Goal: Information Seeking & Learning: Learn about a topic

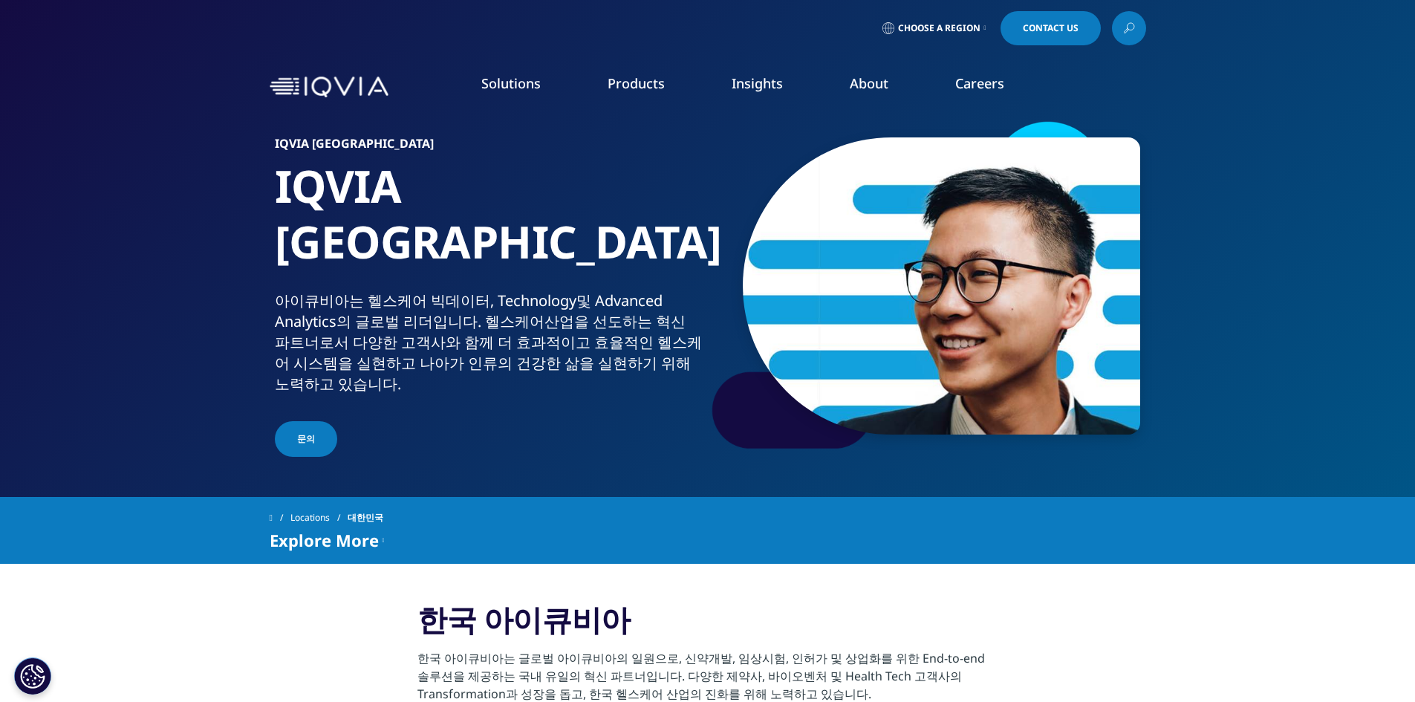
click at [866, 86] on link "About" at bounding box center [869, 83] width 39 height 18
click at [865, 91] on link "About" at bounding box center [869, 83] width 39 height 18
click at [340, 80] on img at bounding box center [329, 88] width 119 height 22
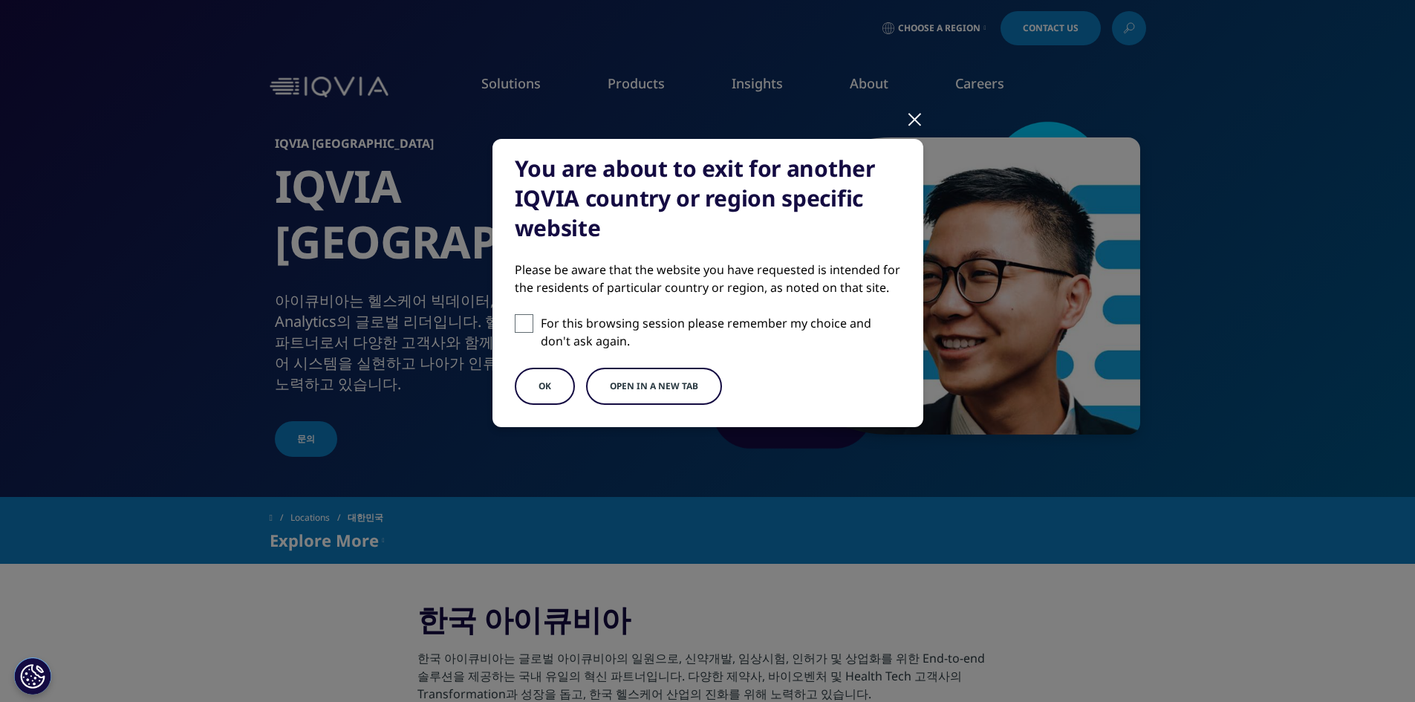
click at [565, 388] on button "OK" at bounding box center [545, 386] width 60 height 37
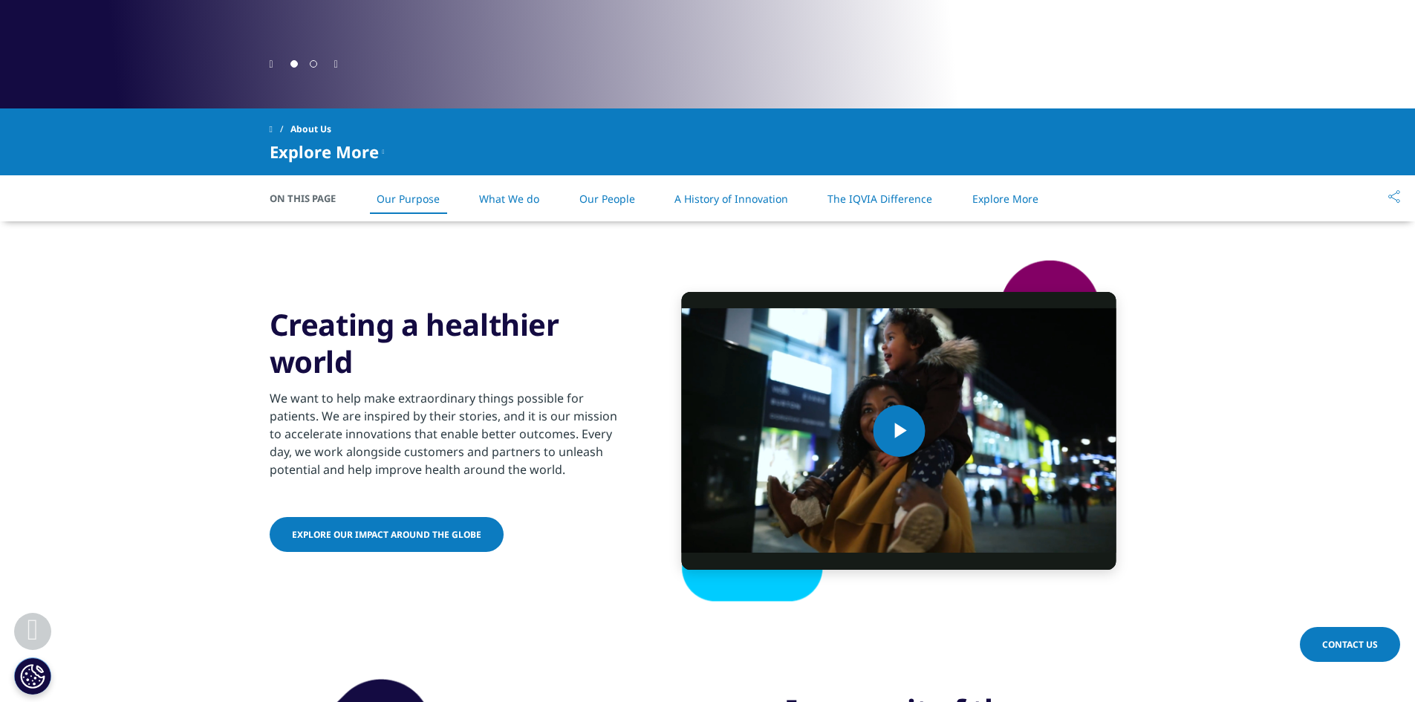
scroll to position [520, 0]
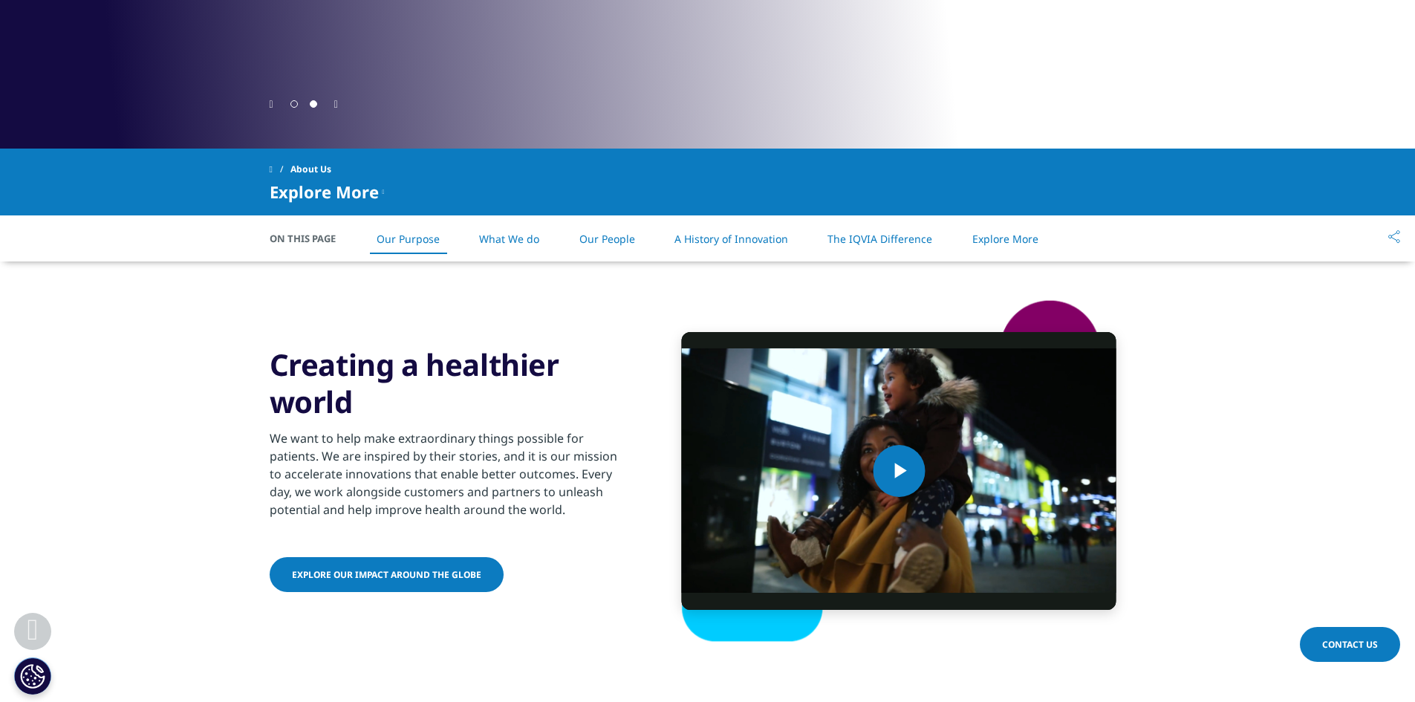
click at [844, 238] on link "The IQVIA Difference" at bounding box center [880, 239] width 105 height 14
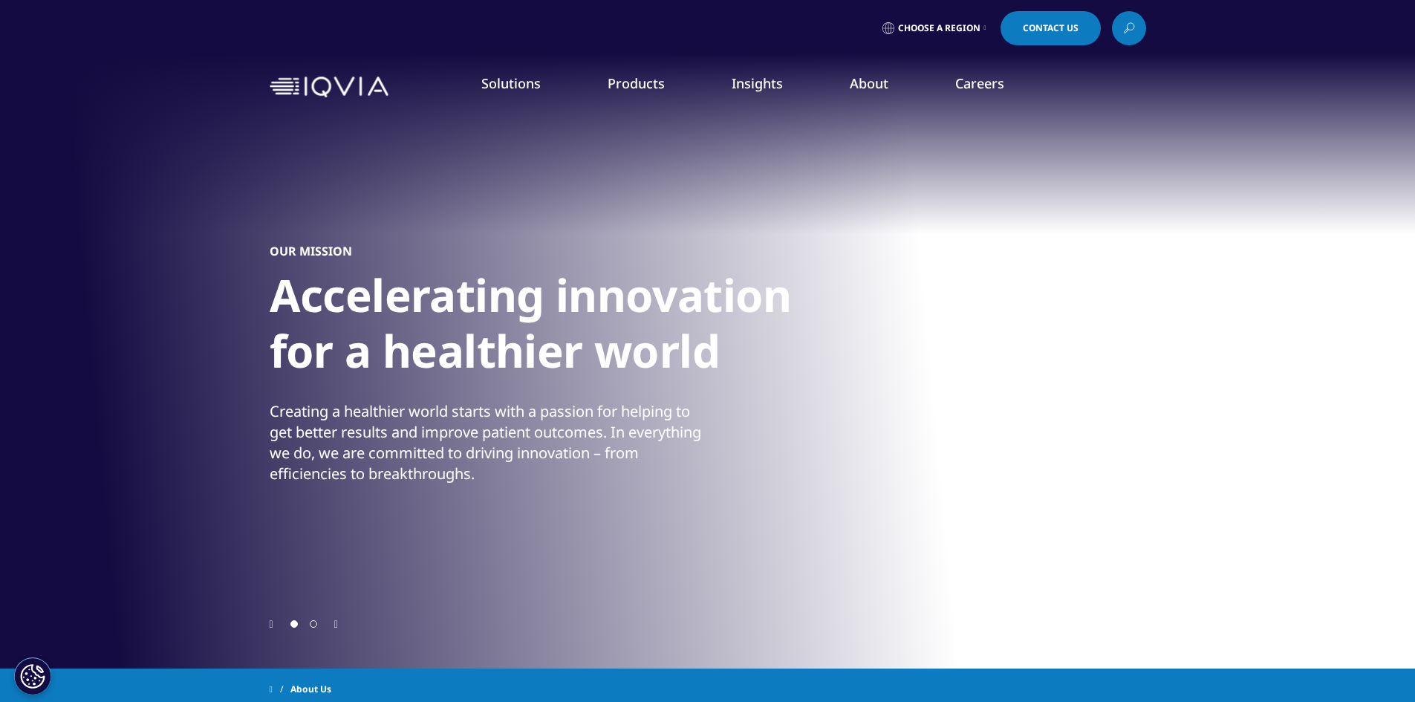
click at [445, 231] on link "Our Impact" at bounding box center [570, 228] width 338 height 16
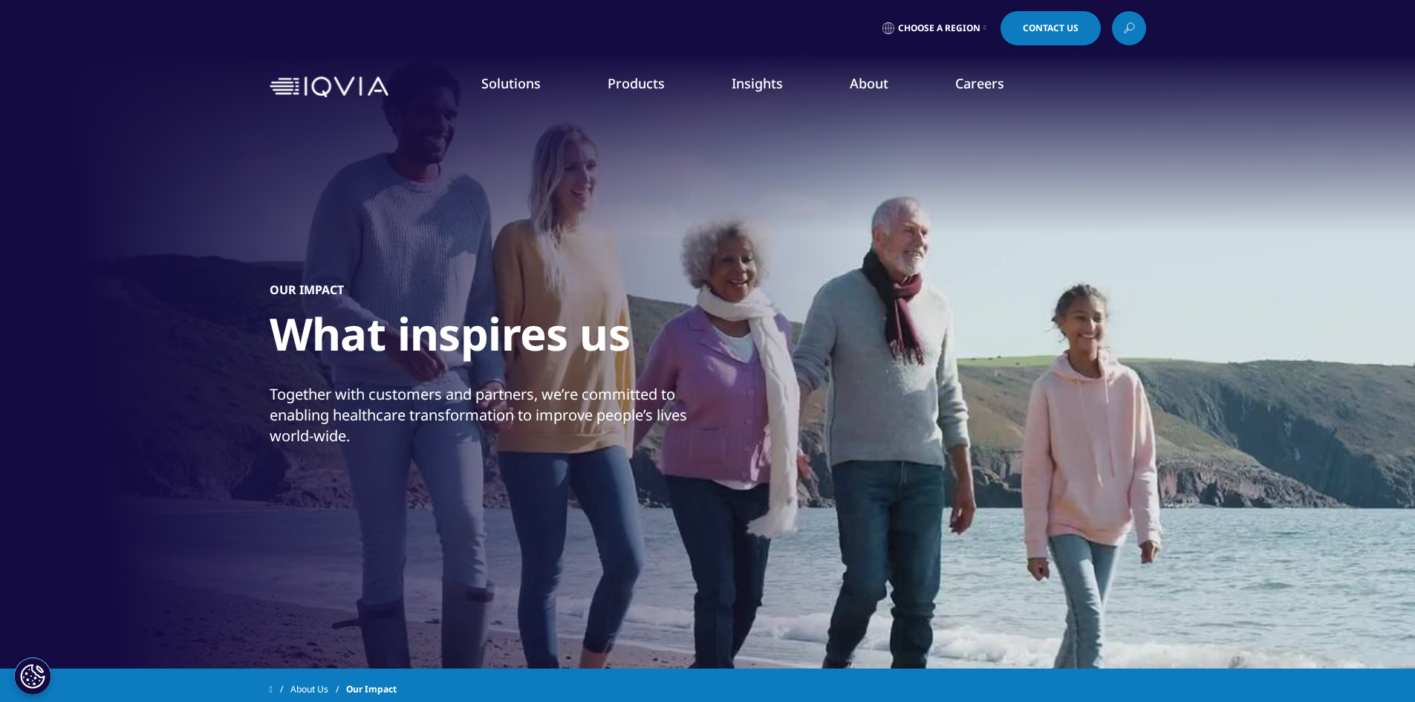
click at [487, 259] on link "Commitment to Global Health" at bounding box center [570, 256] width 338 height 16
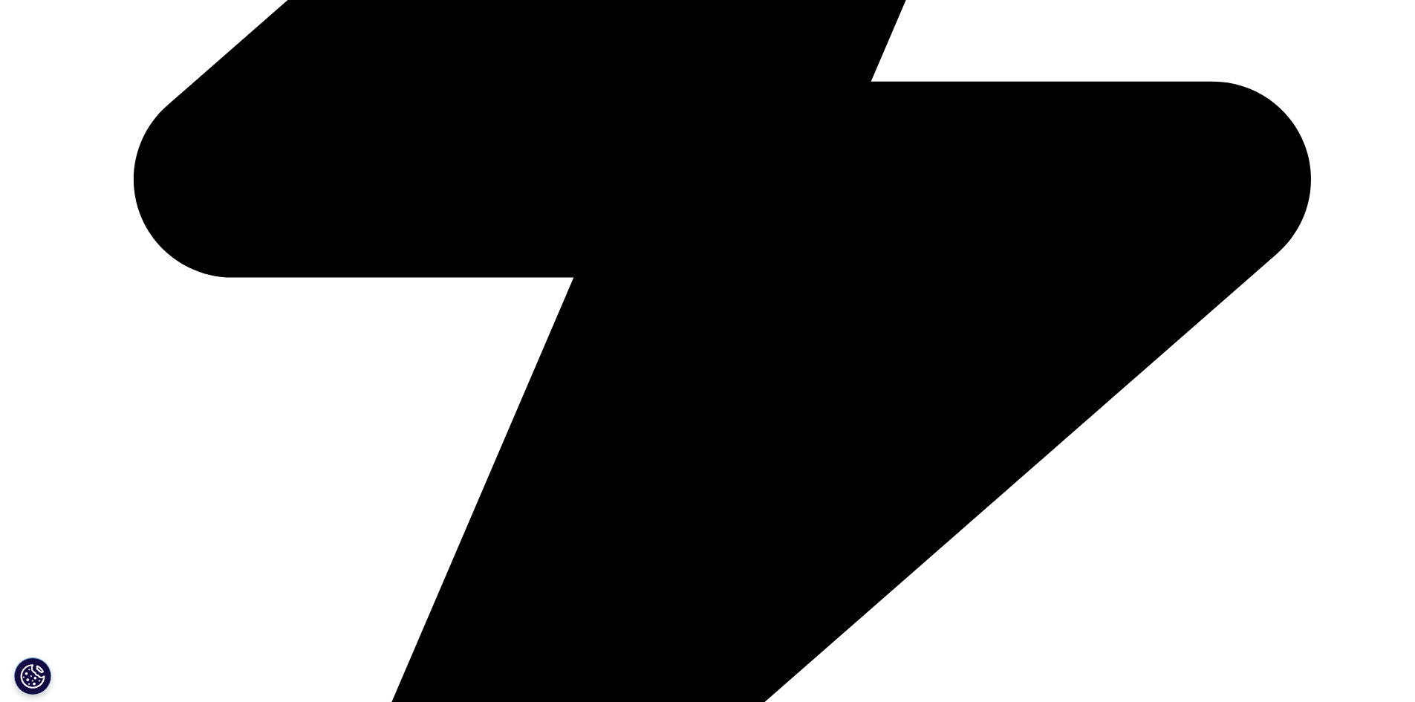
scroll to position [966, 0]
